Goal: Task Accomplishment & Management: Manage account settings

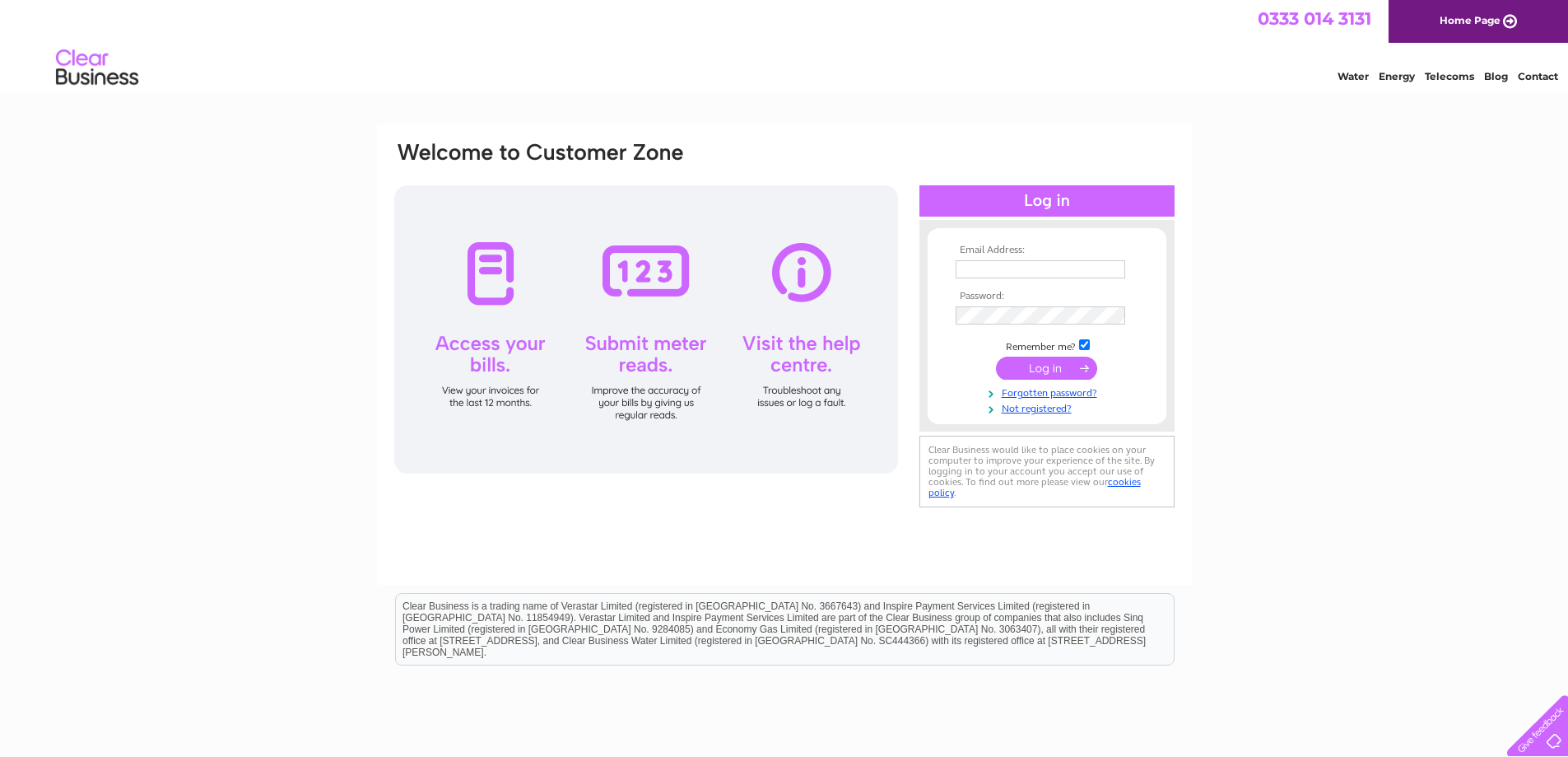
type input "sales@dsprinting.co.uk"
click at [1058, 369] on input "submit" at bounding box center [1046, 367] width 101 height 23
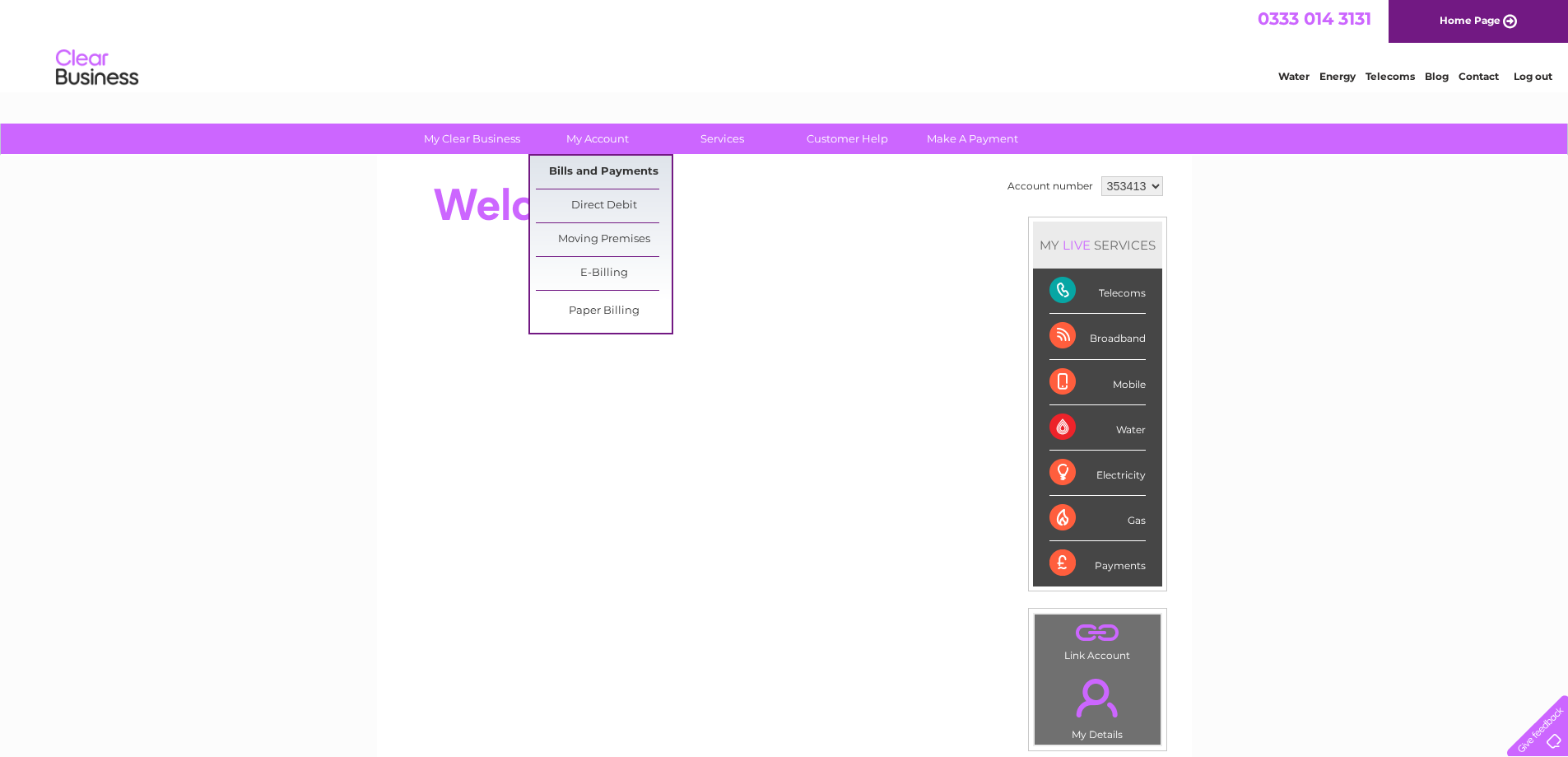
click at [588, 169] on link "Bills and Payments" at bounding box center [603, 171] width 136 height 32
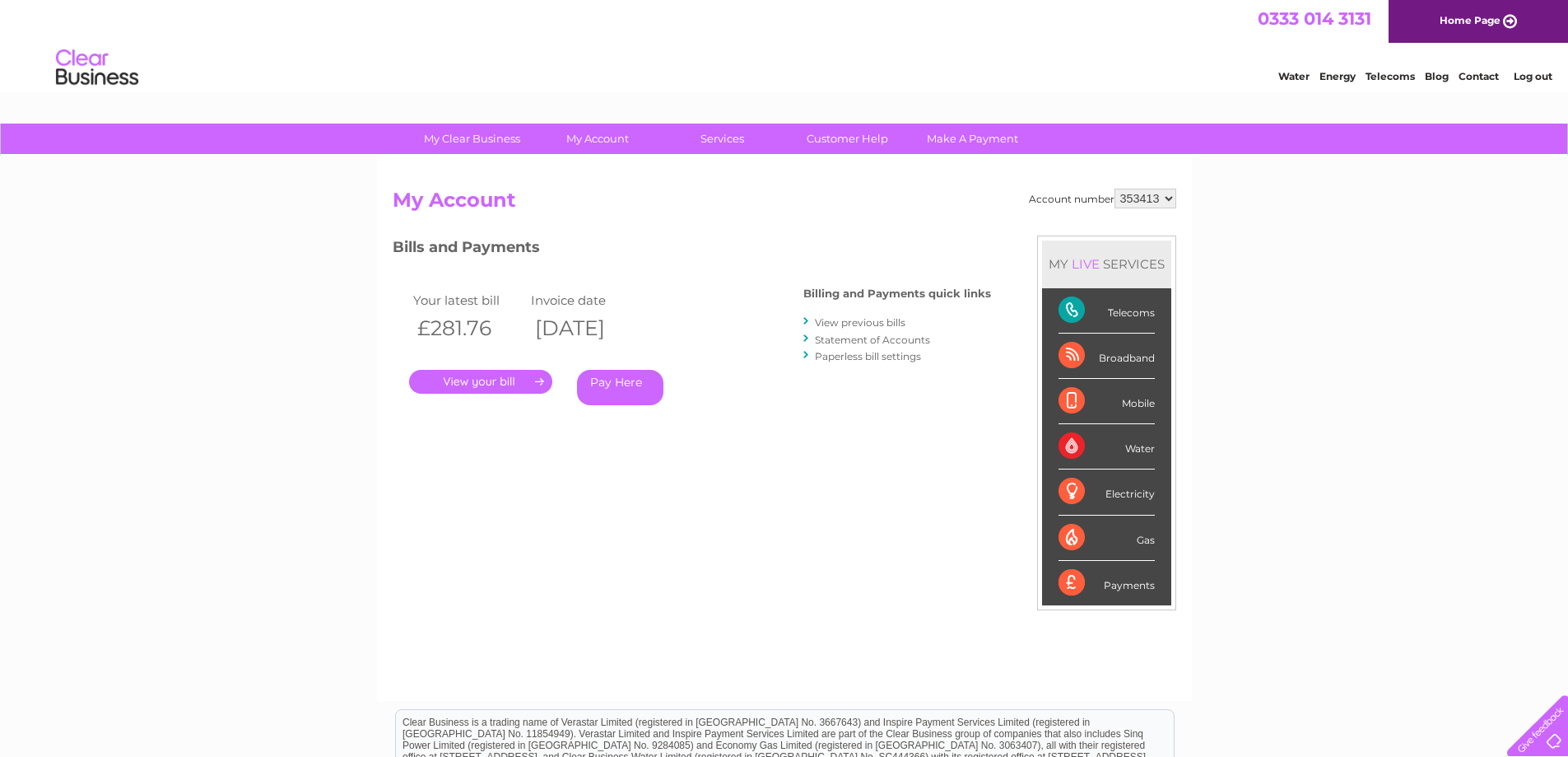
click at [452, 370] on link "." at bounding box center [481, 381] width 144 height 24
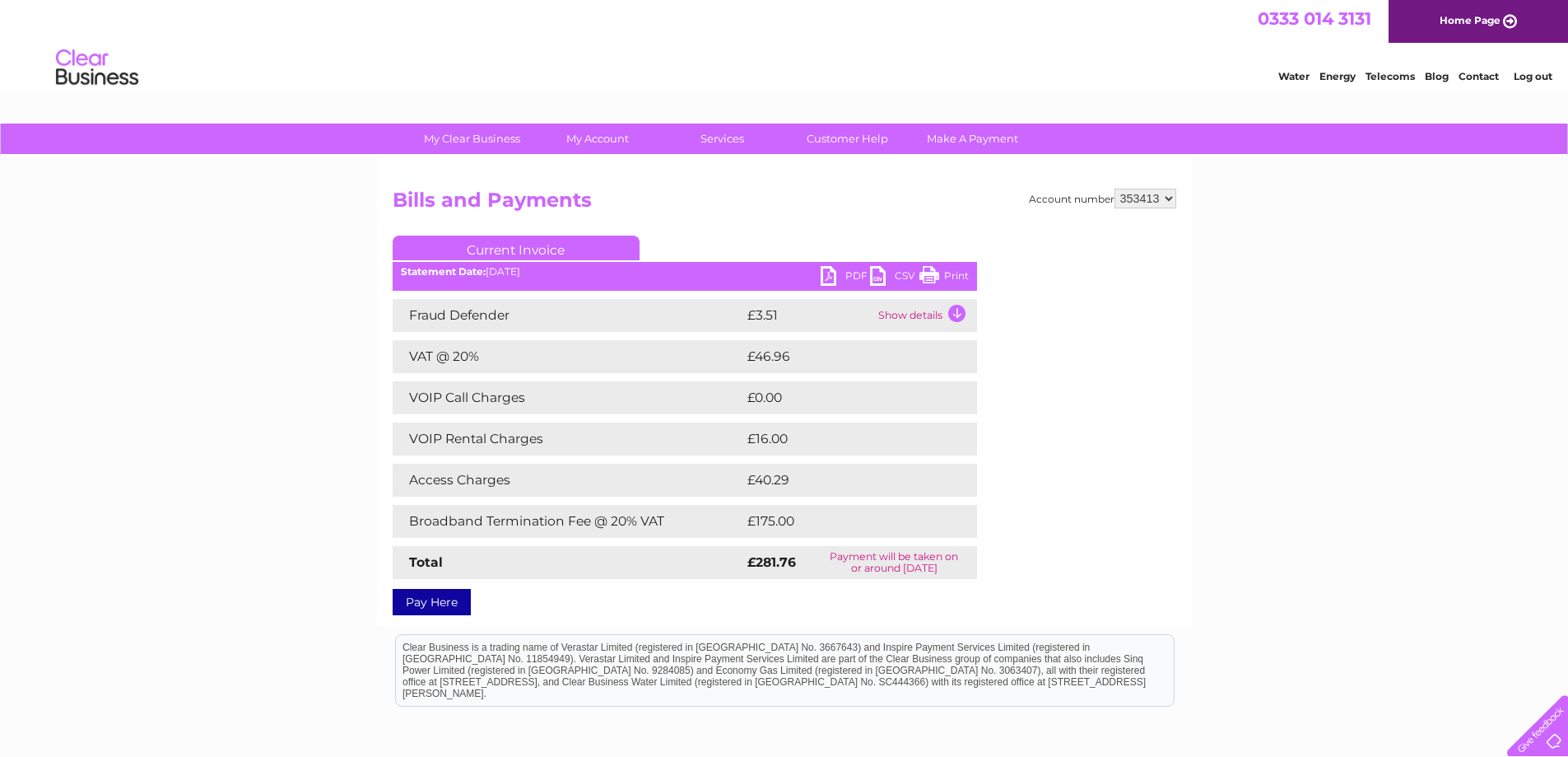
click at [826, 274] on link "PDF" at bounding box center [846, 278] width 49 height 24
click at [832, 274] on link "PDF" at bounding box center [846, 278] width 49 height 24
